Goal: Transaction & Acquisition: Purchase product/service

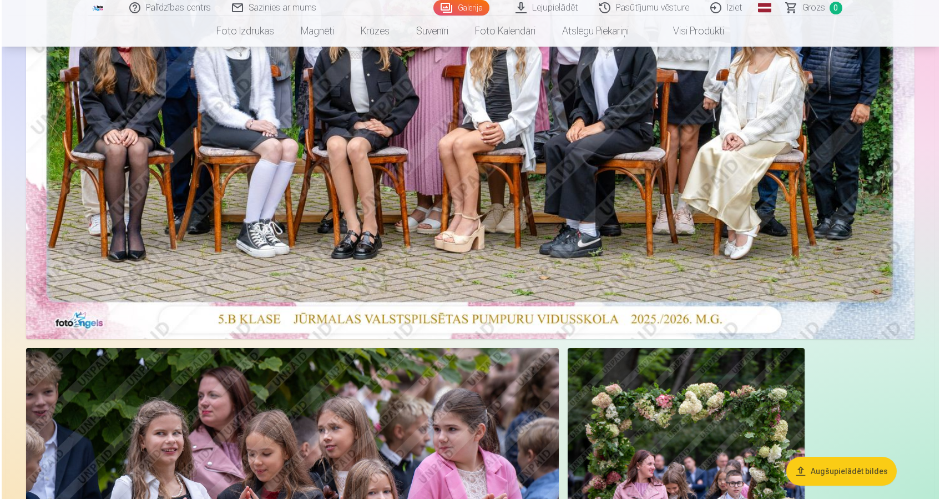
scroll to position [285, 0]
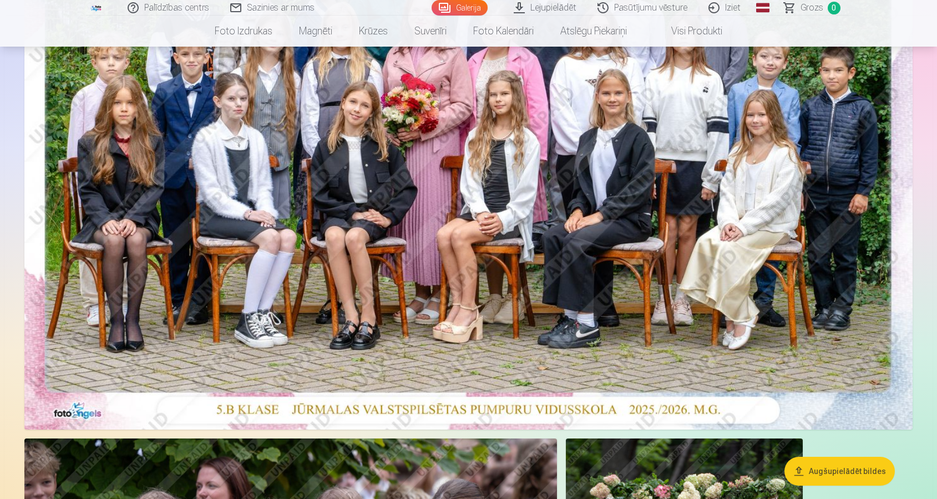
click at [372, 264] on img at bounding box center [468, 133] width 888 height 593
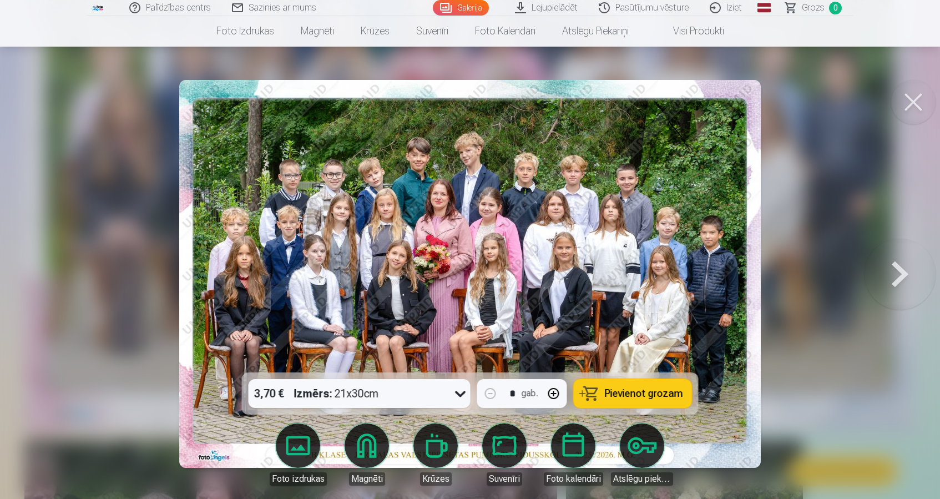
click at [628, 386] on button "Pievienot grozam" at bounding box center [633, 393] width 118 height 29
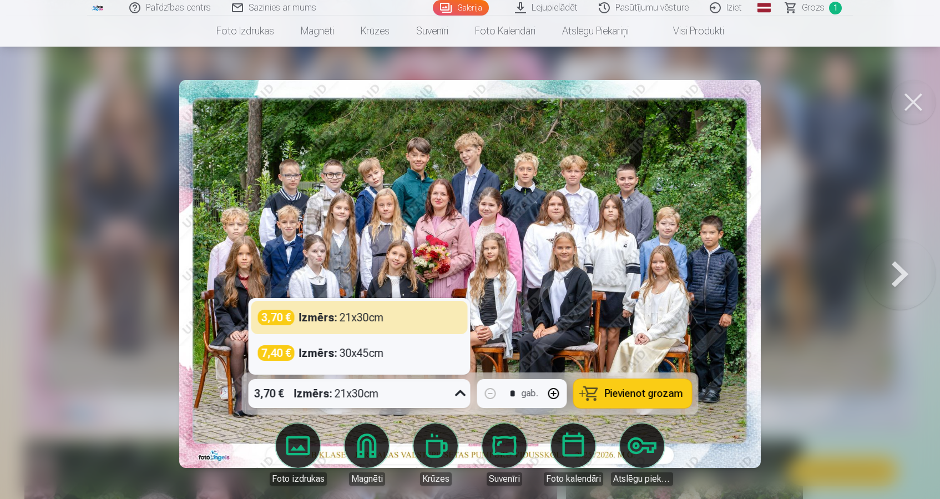
click at [446, 394] on div "3,70 € Izmērs : 21x30cm" at bounding box center [349, 393] width 201 height 29
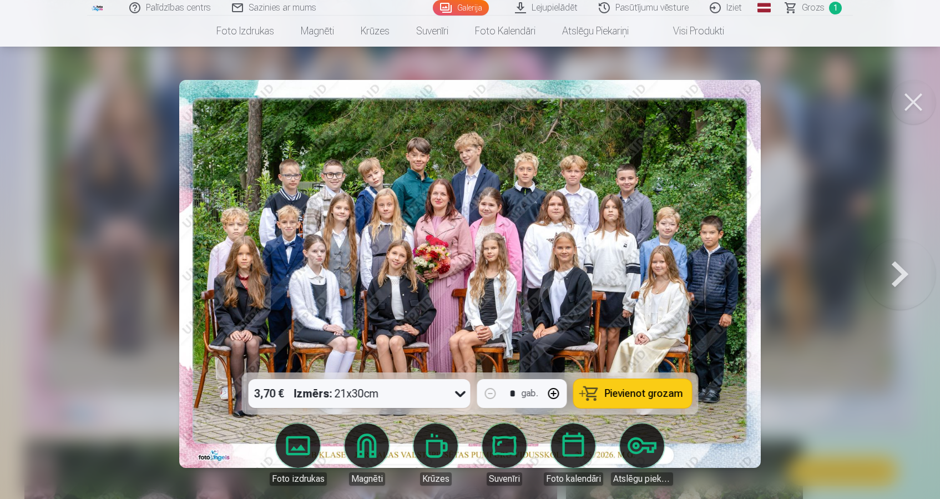
click at [823, 9] on span "Grozs" at bounding box center [813, 7] width 23 height 13
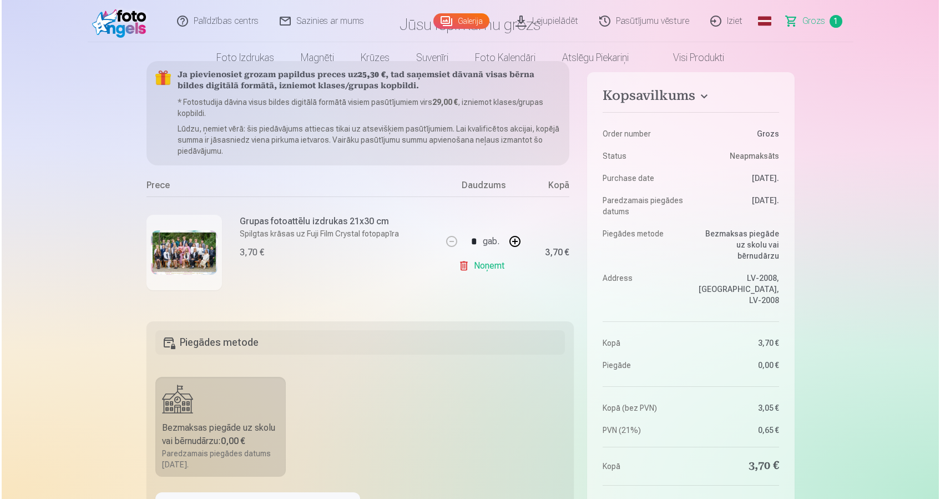
scroll to position [176, 0]
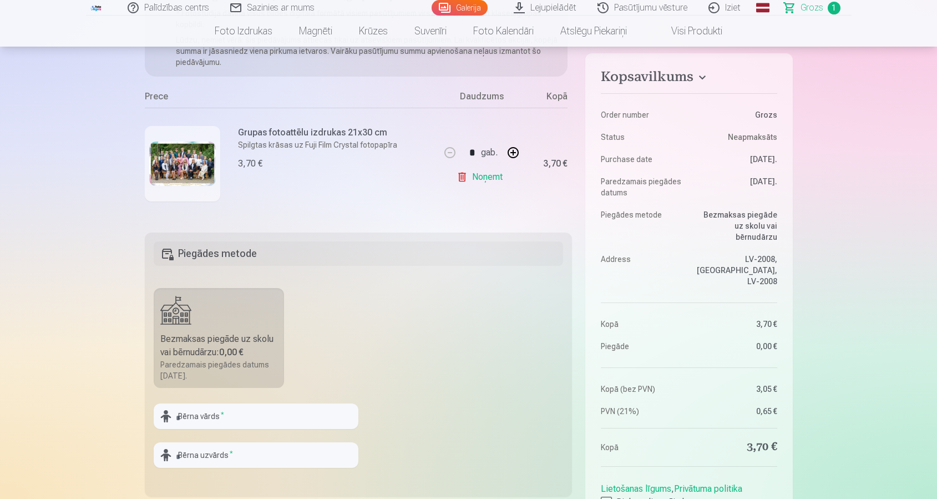
click at [192, 169] on img at bounding box center [182, 163] width 67 height 44
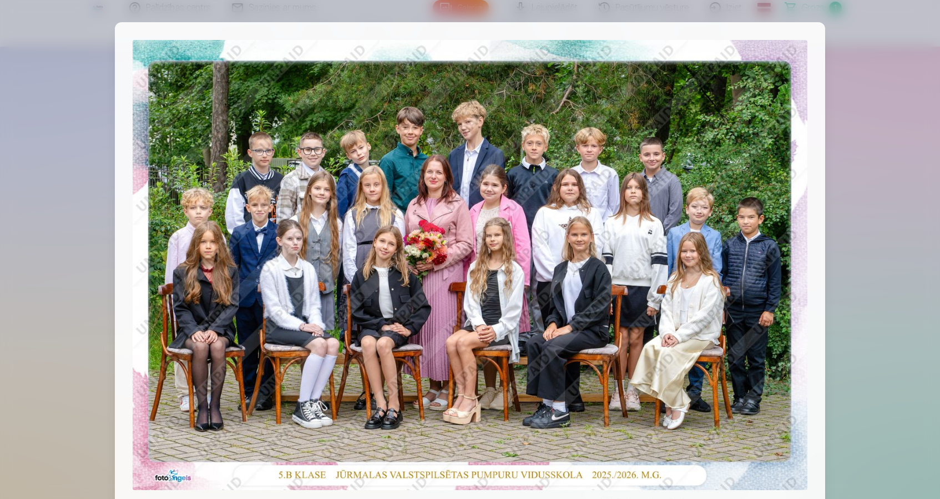
scroll to position [98, 0]
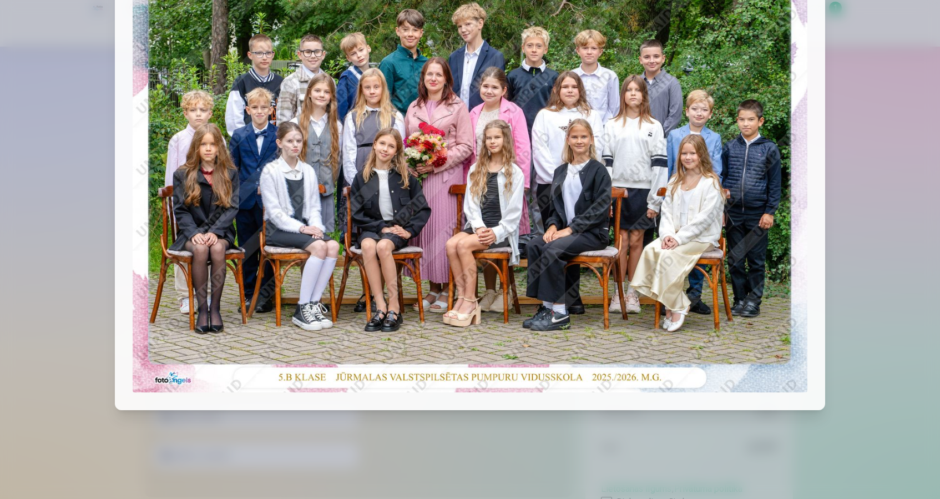
click at [676, 360] on img at bounding box center [470, 167] width 675 height 450
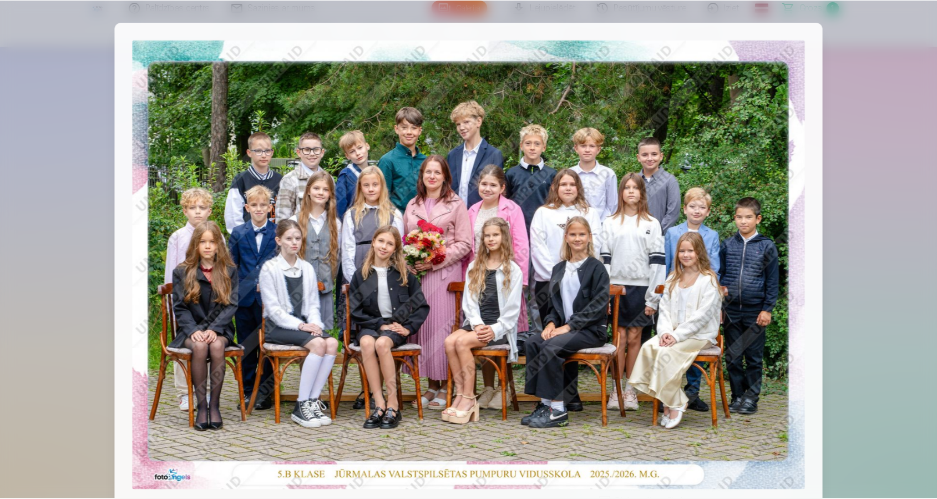
scroll to position [285, 0]
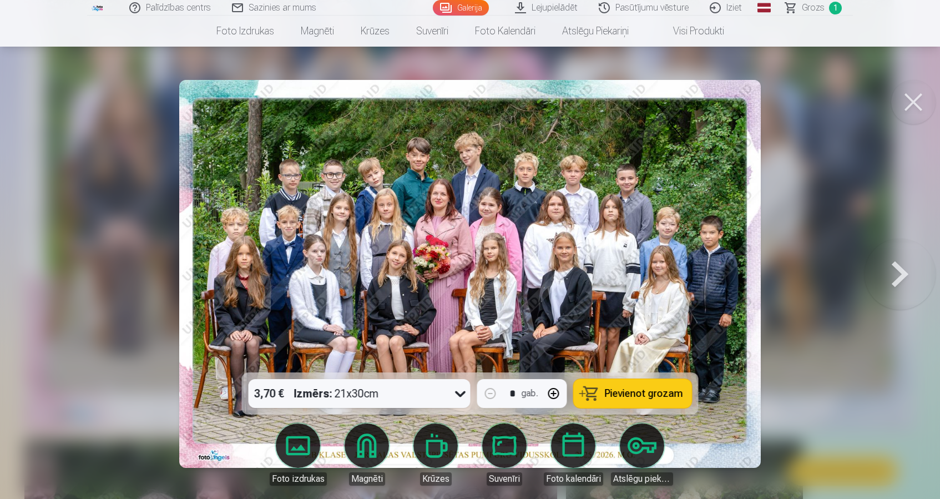
click at [791, 222] on div at bounding box center [470, 249] width 940 height 499
